Goal: Transaction & Acquisition: Register for event/course

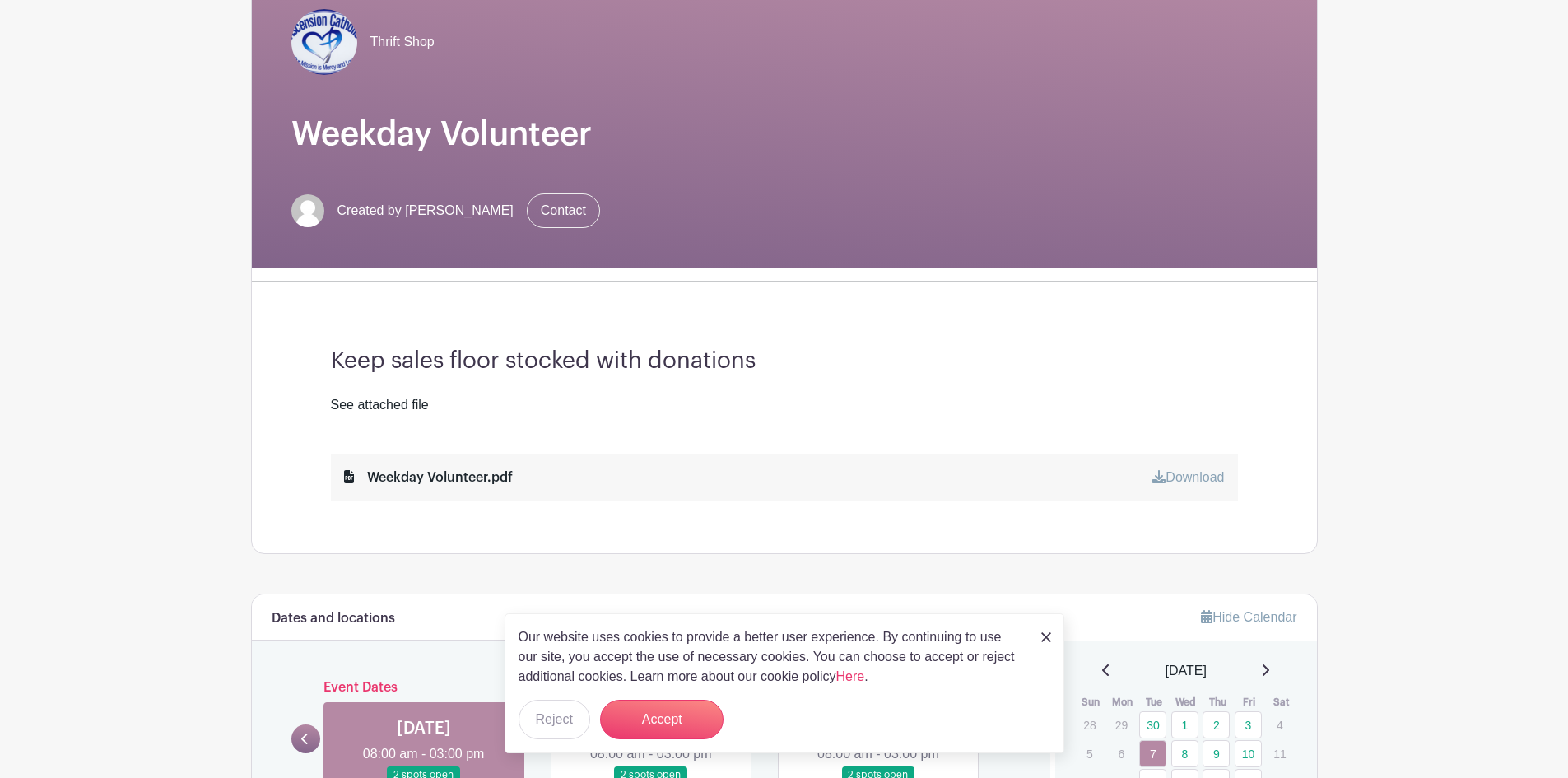
scroll to position [165, 0]
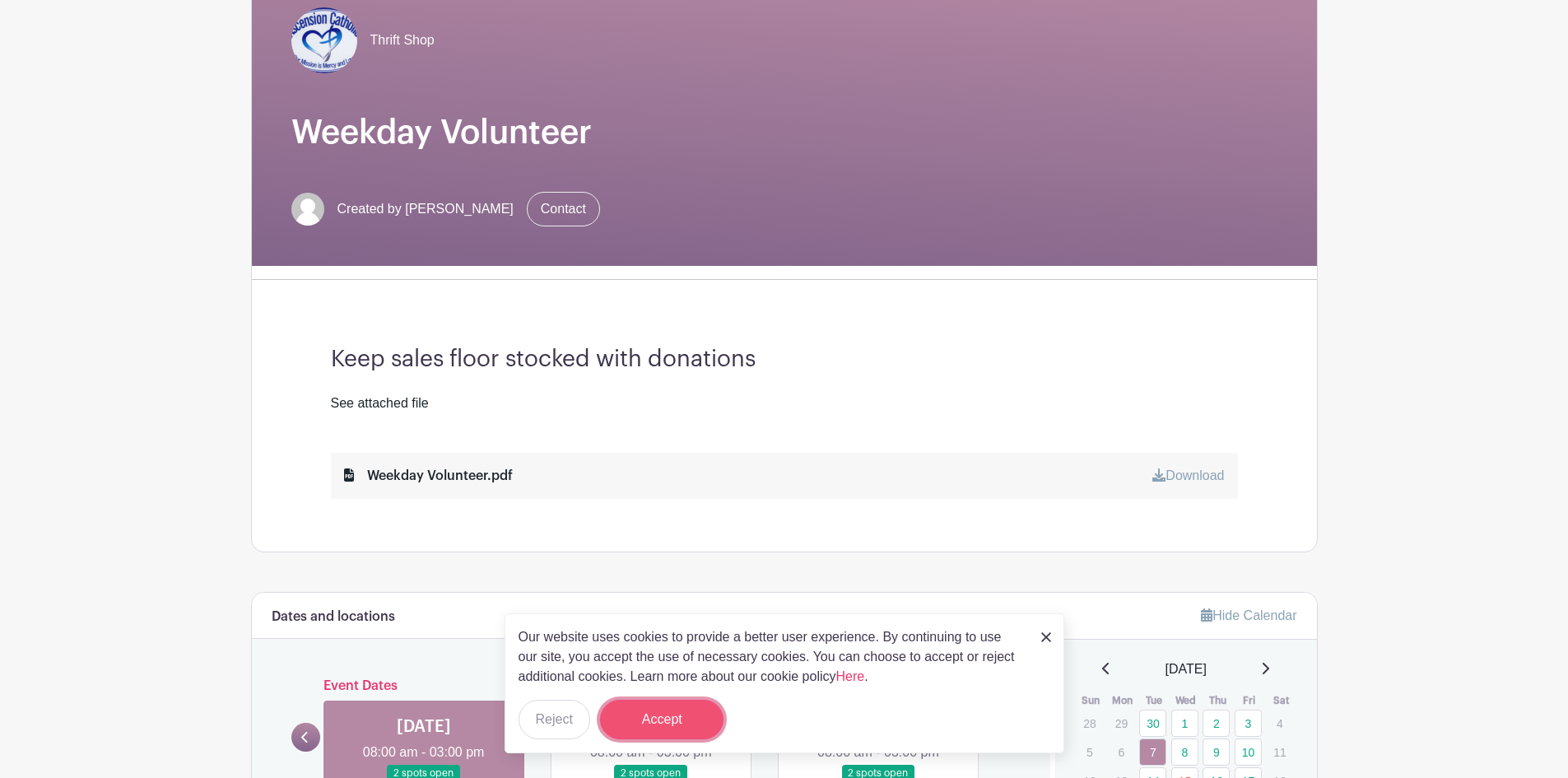
click at [692, 724] on button "Accept" at bounding box center [661, 719] width 124 height 40
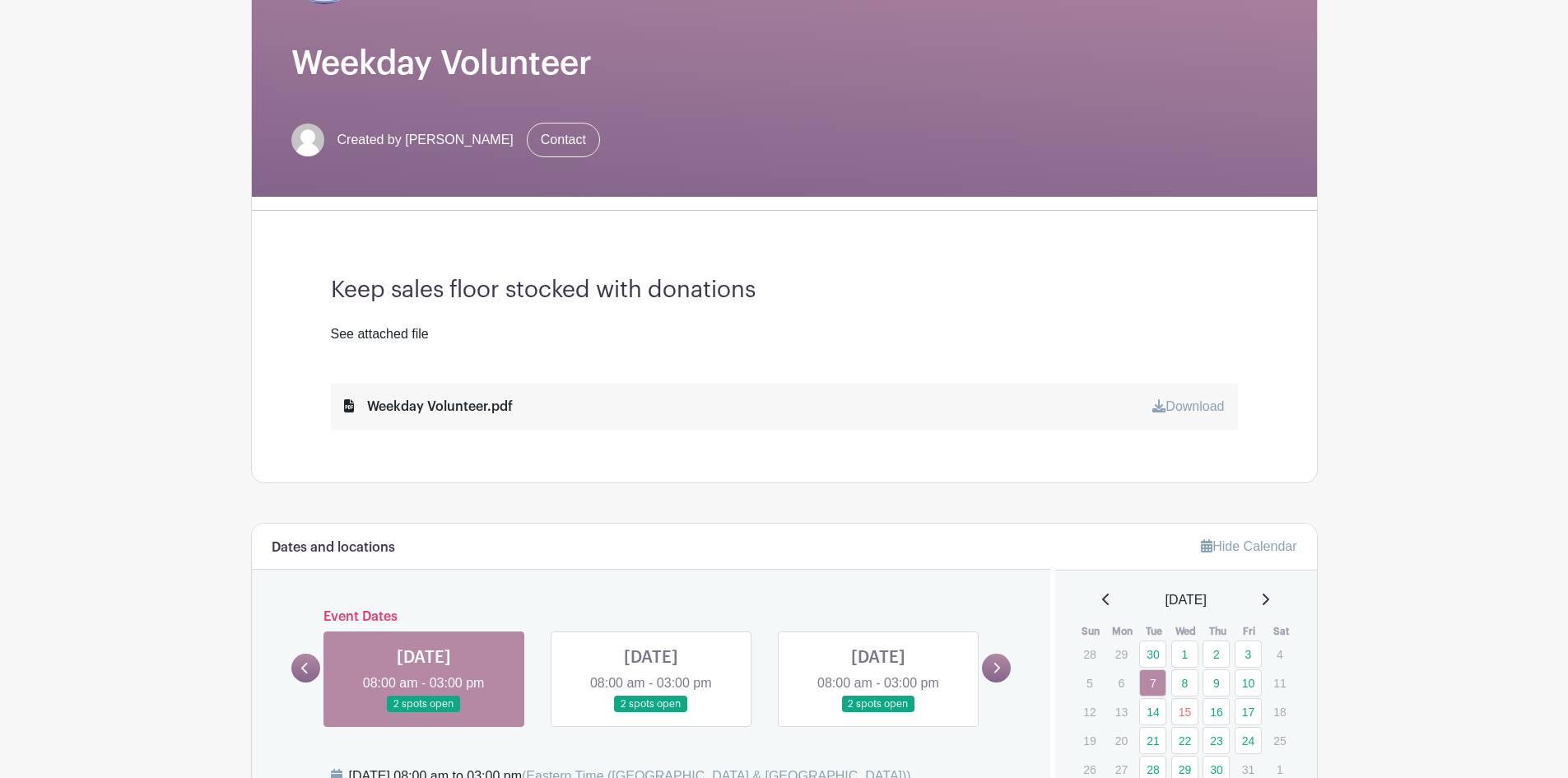
scroll to position [0, 0]
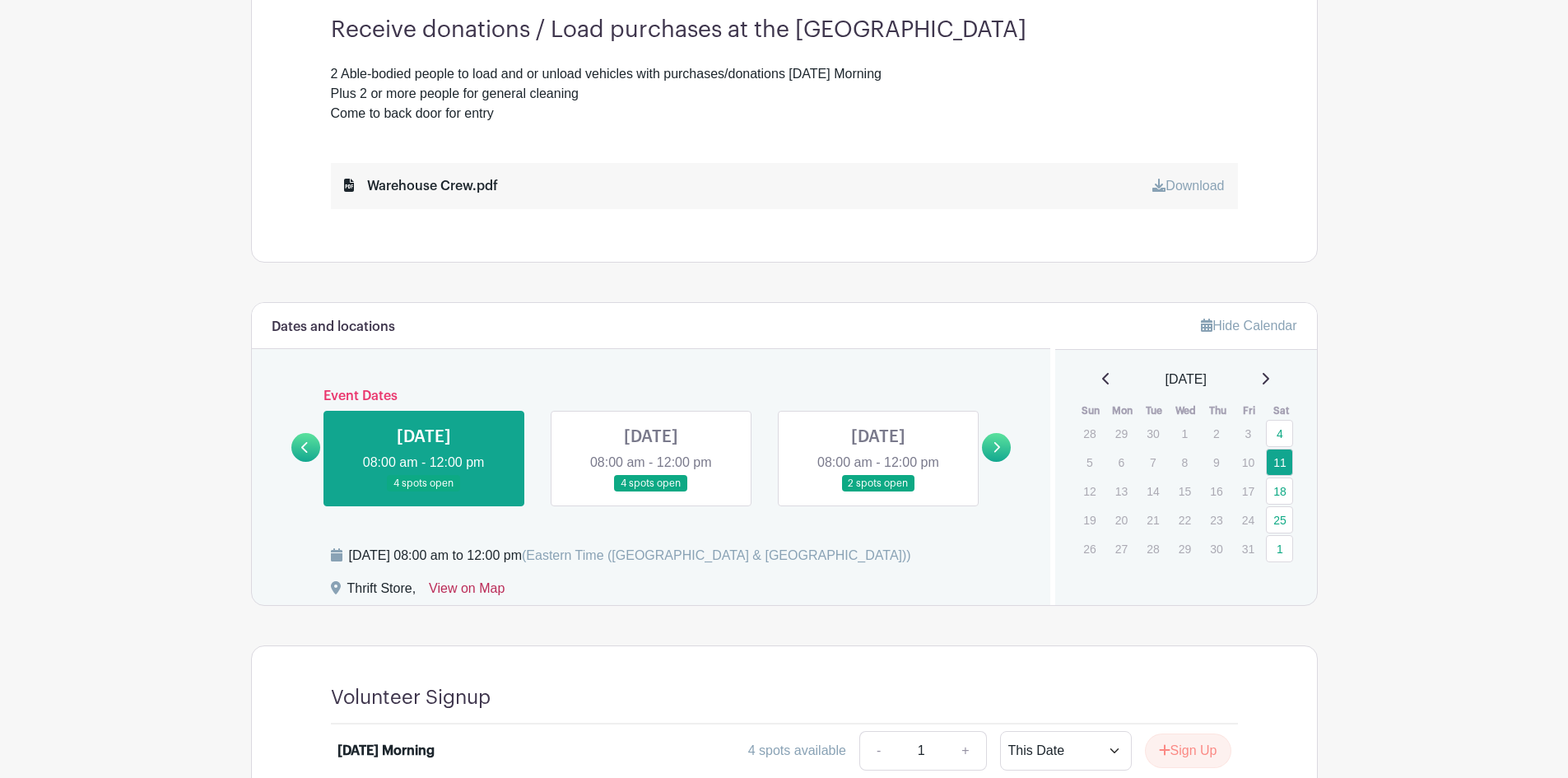
scroll to position [644, 0]
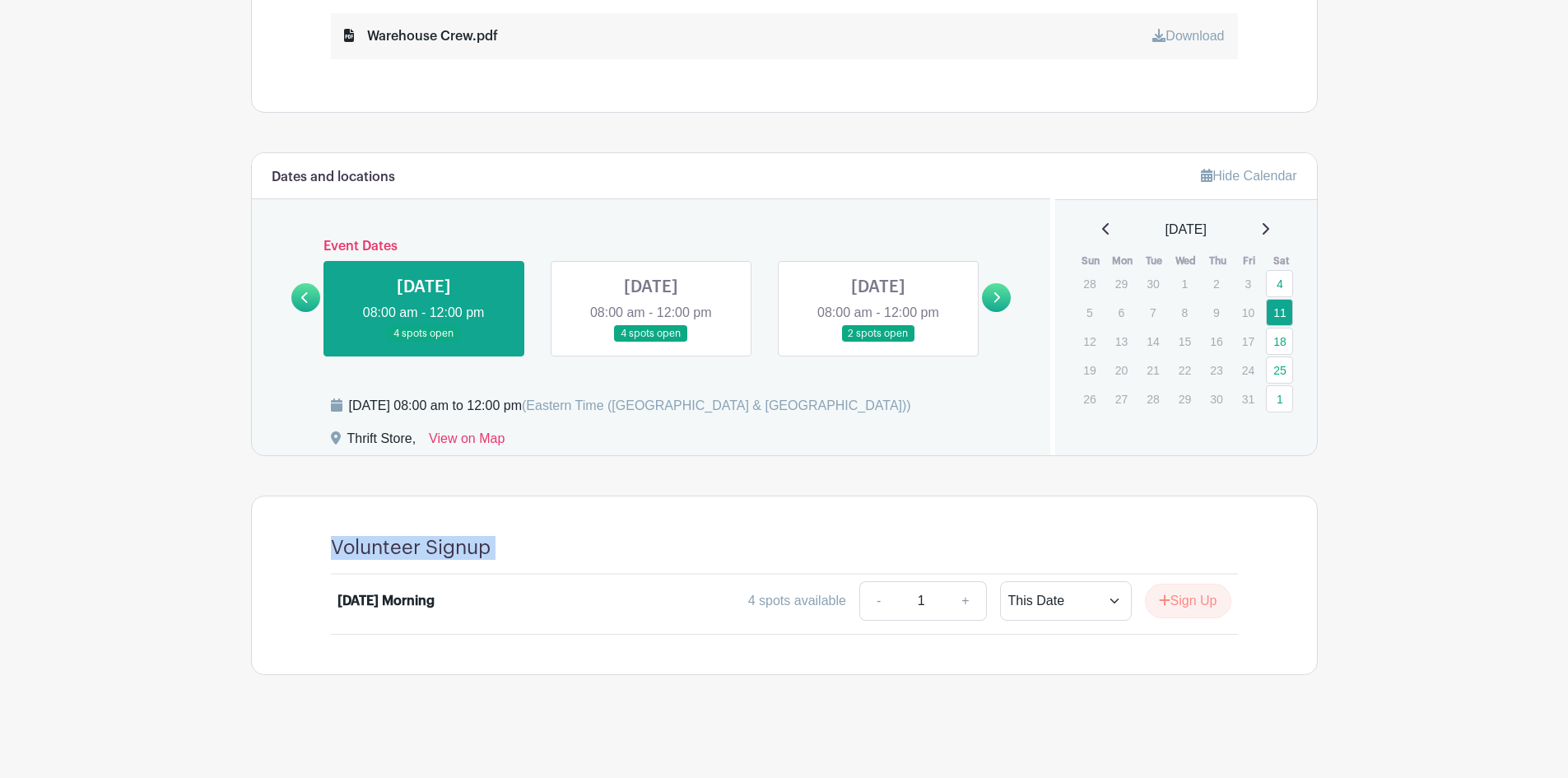
drag, startPoint x: 328, startPoint y: 546, endPoint x: 532, endPoint y: 552, distance: 204.1
click at [532, 552] on div "Volunteer Signup Saturday Morning 4 spots available - 1 + This Date Select Date…" at bounding box center [784, 585] width 987 height 178
click at [532, 552] on div at bounding box center [864, 547] width 747 height 24
drag, startPoint x: 334, startPoint y: 548, endPoint x: 489, endPoint y: 550, distance: 155.0
click at [489, 550] on h4 "Volunteer Signup" at bounding box center [411, 547] width 160 height 24
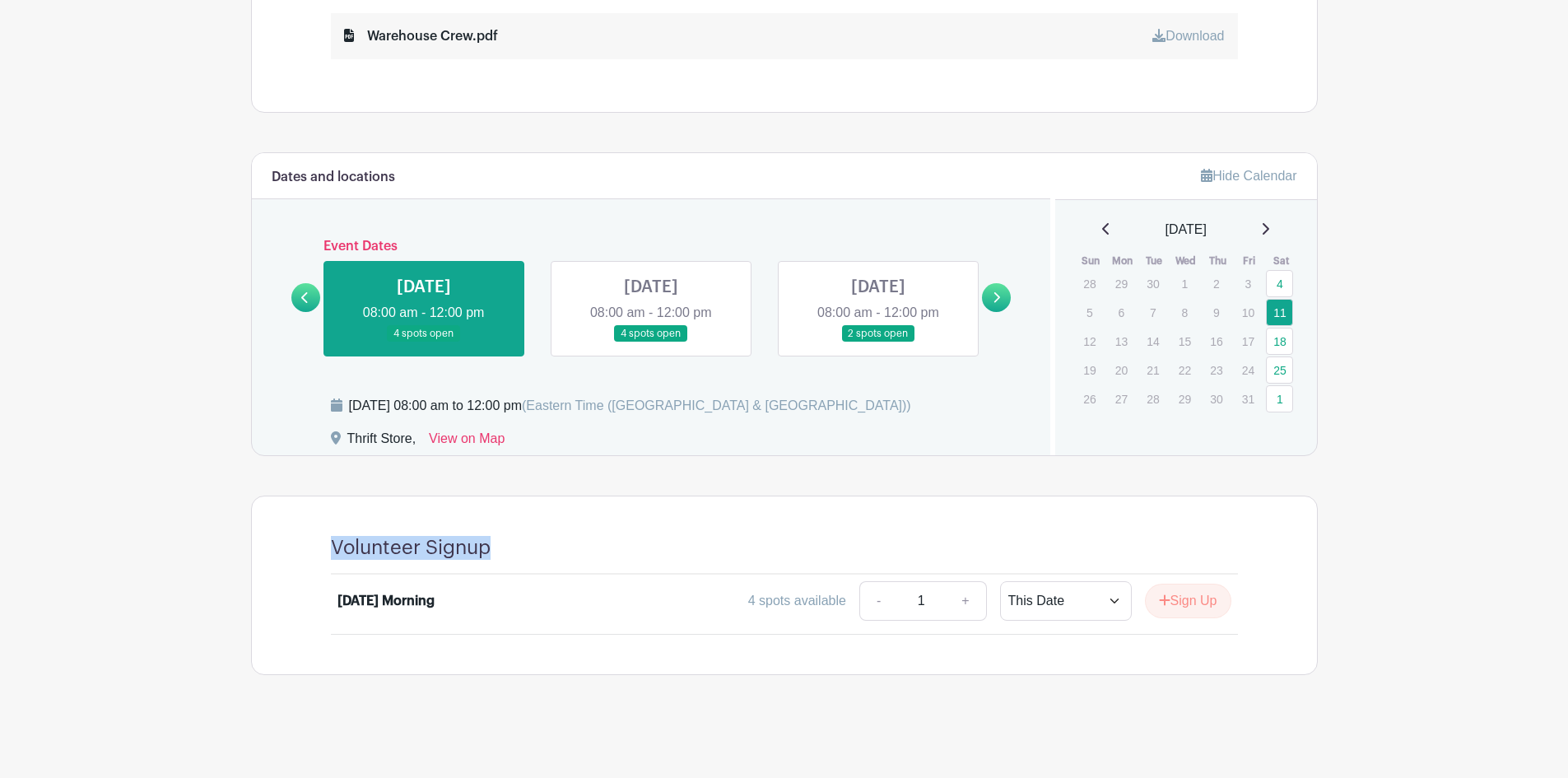
click at [459, 550] on h4 "Volunteer Signup" at bounding box center [411, 547] width 160 height 24
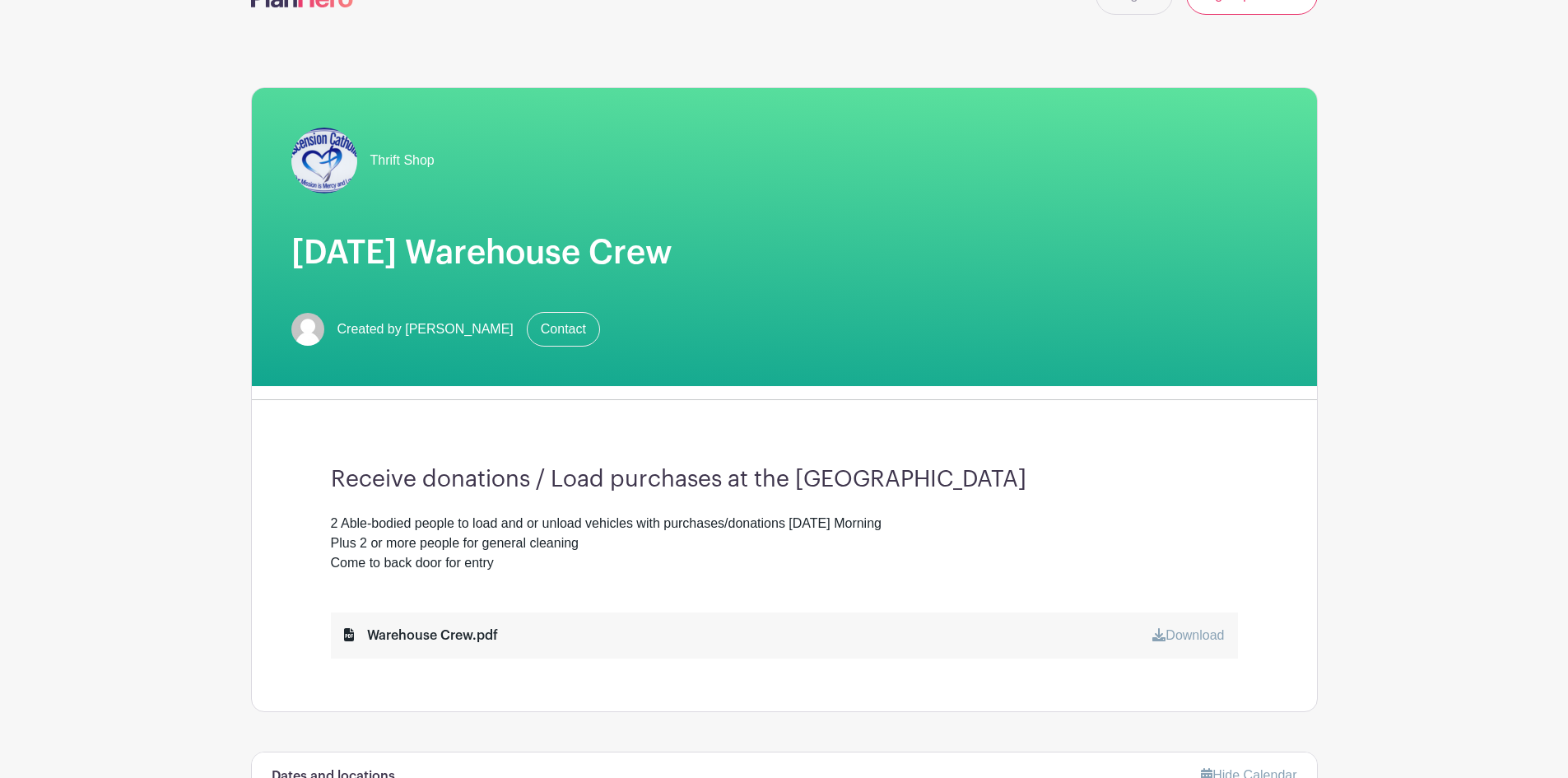
scroll to position [0, 0]
